Goal: Information Seeking & Learning: Learn about a topic

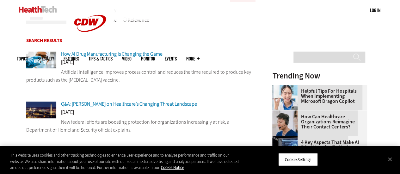
drag, startPoint x: 0, startPoint y: 0, endPoint x: 108, endPoint y: 61, distance: 123.8
click at [108, 61] on div "Feb 26 2025" at bounding box center [141, 64] width 230 height 8
click at [112, 56] on span "How AI Drug Manufacturing Is Changing the Game" at bounding box center [112, 54] width 102 height 7
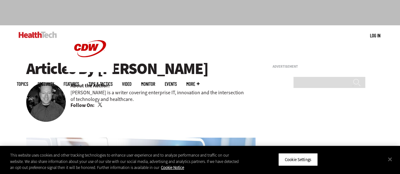
scroll to position [63, 0]
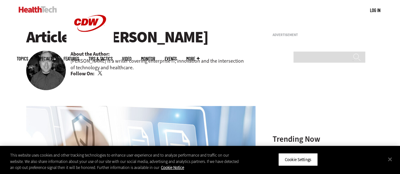
drag, startPoint x: 99, startPoint y: 40, endPoint x: 216, endPoint y: 38, distance: 117.1
click at [216, 38] on h1 "Articles By [PERSON_NAME]" at bounding box center [141, 36] width 230 height 17
copy h1 "[PERSON_NAME]"
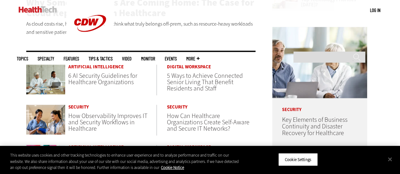
scroll to position [348, 0]
